Goal: Navigation & Orientation: Find specific page/section

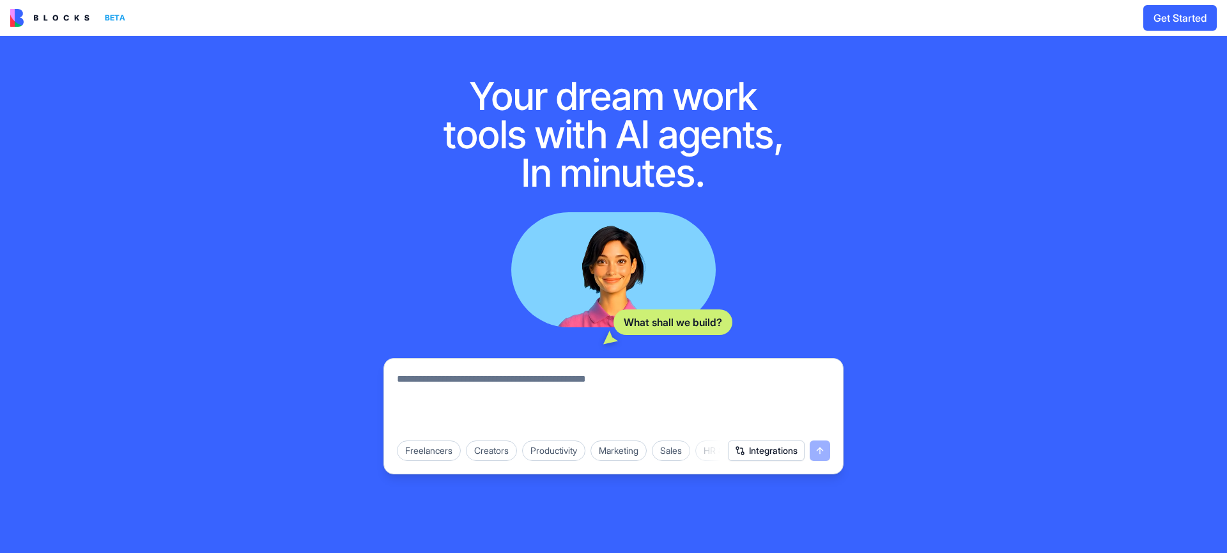
click at [50, 14] on img at bounding box center [49, 18] width 79 height 18
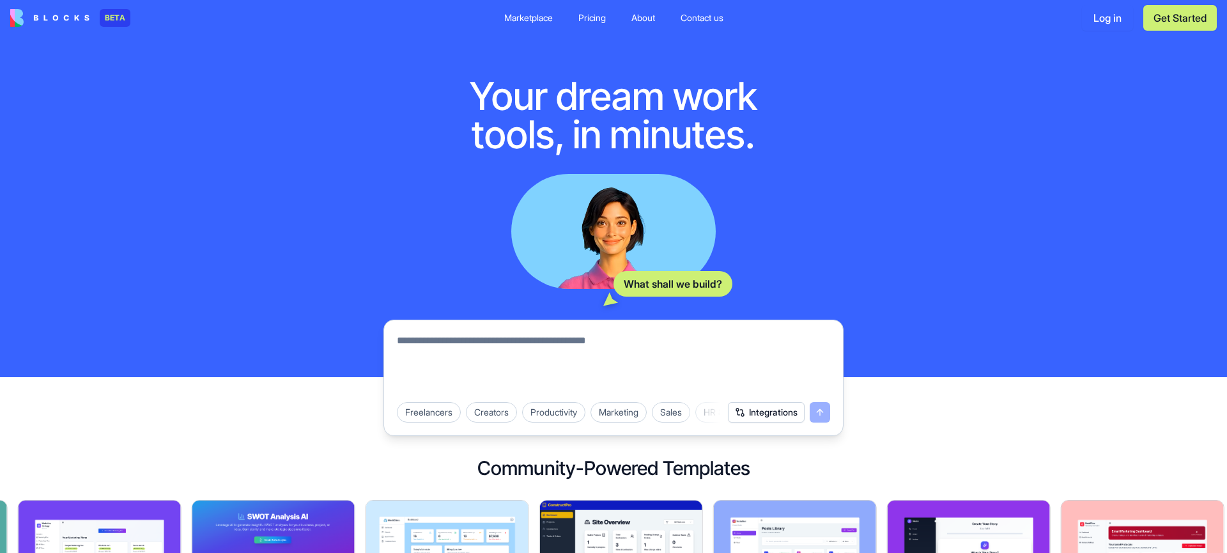
click at [590, 17] on div "Pricing" at bounding box center [591, 18] width 27 height 13
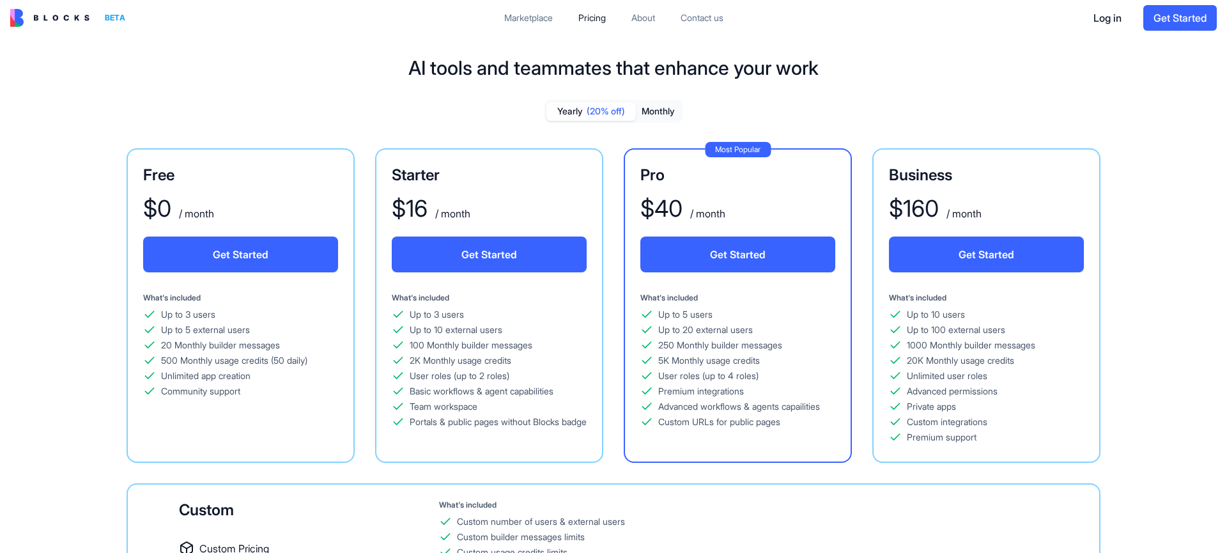
click at [542, 14] on div "Marketplace" at bounding box center [528, 18] width 49 height 13
